Goal: Information Seeking & Learning: Learn about a topic

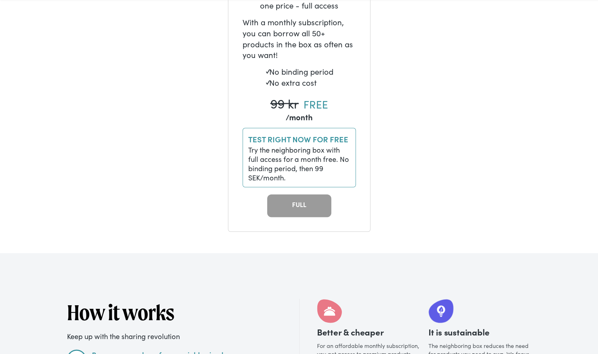
scroll to position [499, 0]
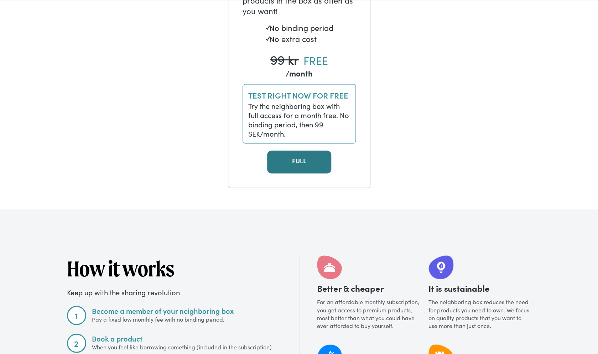
click at [302, 162] on link "FULL" at bounding box center [299, 162] width 64 height 23
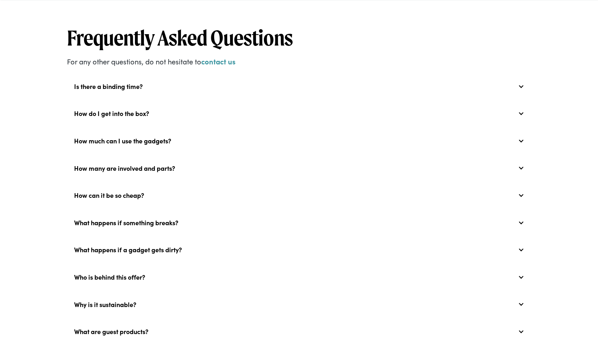
scroll to position [1314, 0]
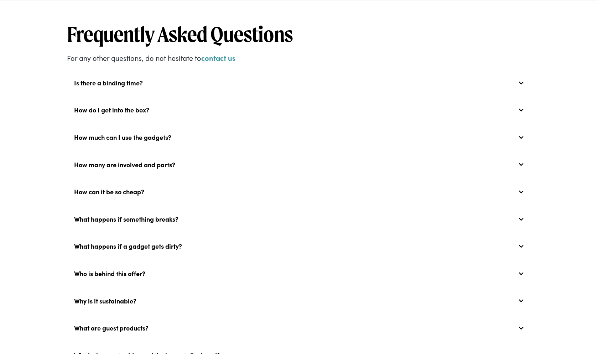
click at [520, 86] on div at bounding box center [521, 83] width 6 height 6
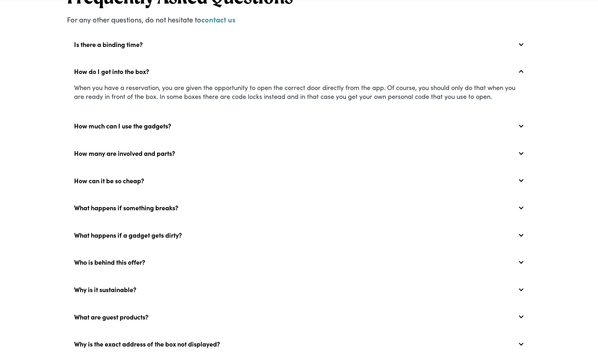
scroll to position [1354, 0]
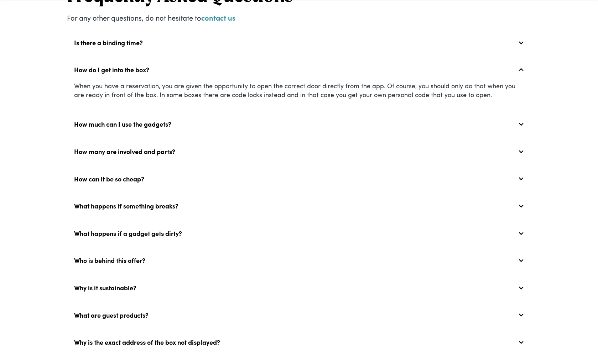
click at [519, 46] on div at bounding box center [521, 43] width 6 height 6
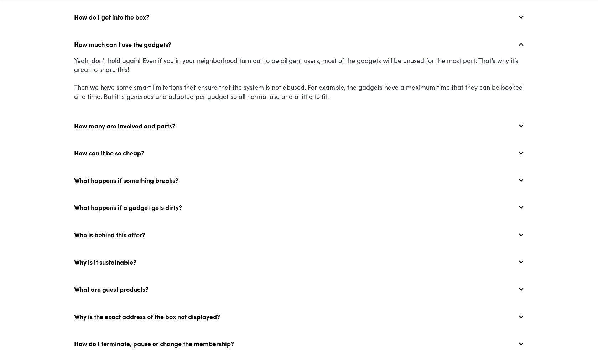
scroll to position [1407, 0]
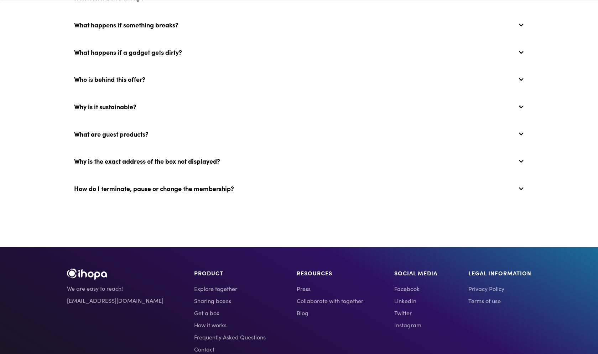
scroll to position [1537, 0]
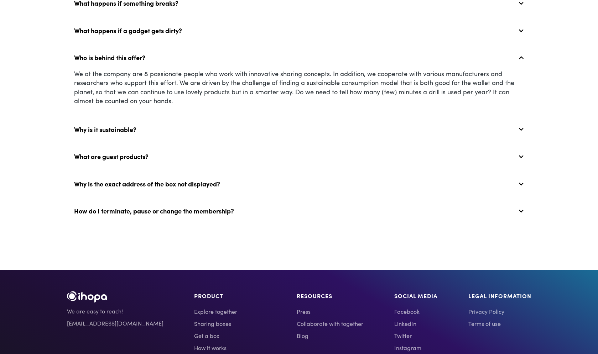
scroll to position [1531, 0]
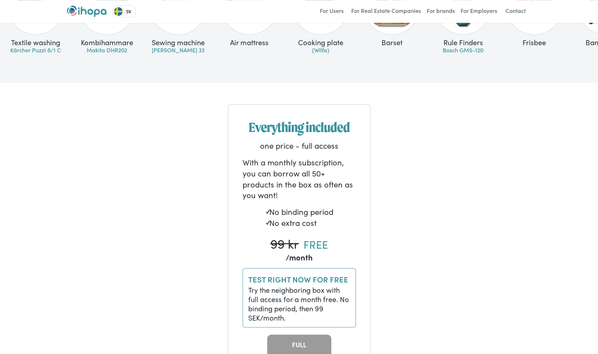
scroll to position [0, 0]
